Goal: Transaction & Acquisition: Purchase product/service

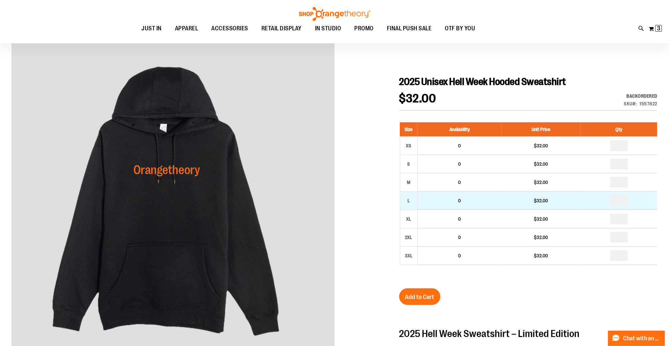
scroll to position [64, 0]
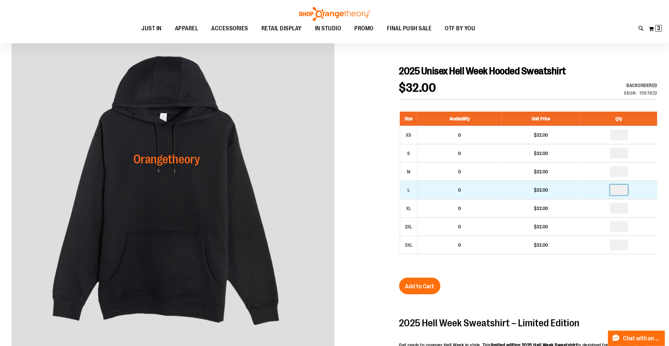
drag, startPoint x: 625, startPoint y: 189, endPoint x: 606, endPoint y: 189, distance: 19.0
click at [606, 189] on td at bounding box center [619, 190] width 77 height 18
type input "*"
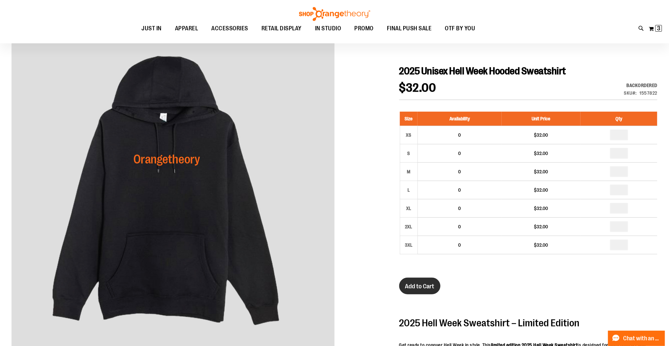
click at [416, 281] on button "Add to Cart" at bounding box center [419, 285] width 41 height 17
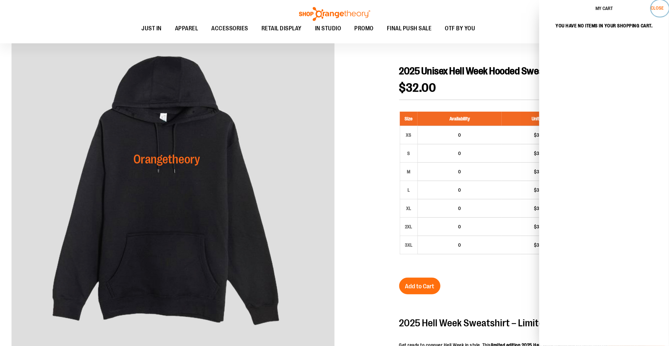
click at [658, 8] on span "Close" at bounding box center [657, 7] width 13 height 5
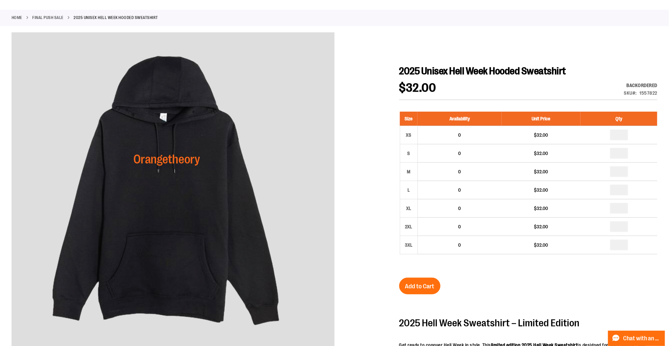
scroll to position [0, 0]
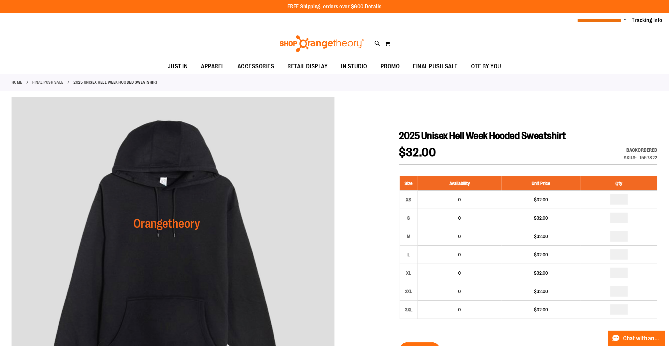
click at [608, 23] on span "**********" at bounding box center [600, 20] width 45 height 5
click at [388, 45] on button "My Cart 0" at bounding box center [388, 43] width 6 height 11
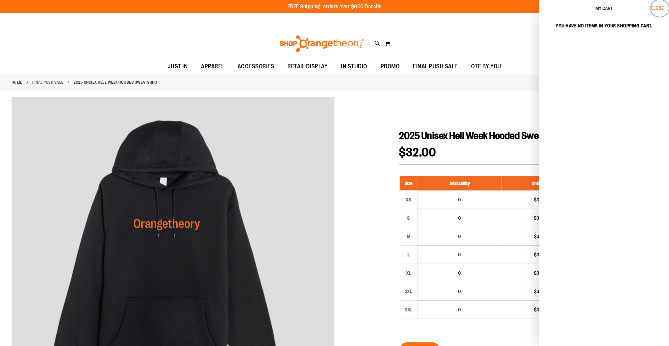
click at [662, 2] on button "Close" at bounding box center [660, 8] width 18 height 17
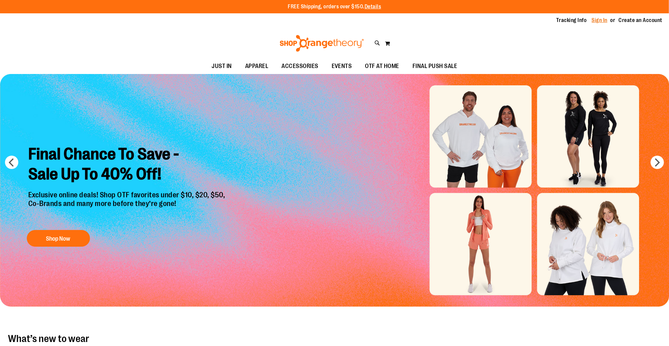
click at [603, 21] on link "Sign In" at bounding box center [600, 20] width 16 height 7
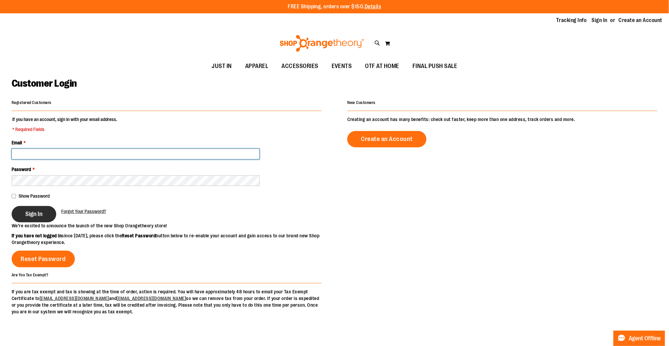
type input "**********"
click at [42, 209] on button "Sign In" at bounding box center [34, 214] width 45 height 16
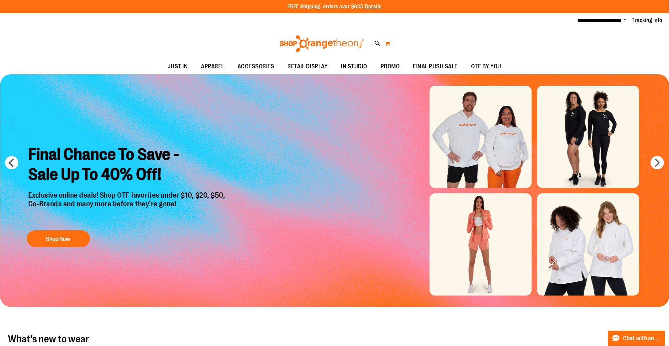
type input "**********"
click at [389, 45] on button "My Cart 0" at bounding box center [388, 43] width 6 height 11
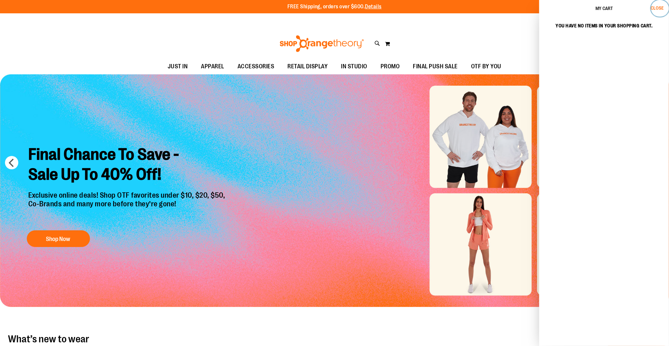
click at [662, 6] on span "Close" at bounding box center [657, 7] width 13 height 5
